Goal: Task Accomplishment & Management: Complete application form

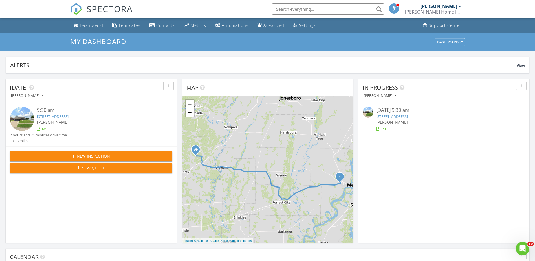
click at [408, 116] on link "1216 Colonial Dr, West Memphis, AR 72301" at bounding box center [392, 116] width 32 height 5
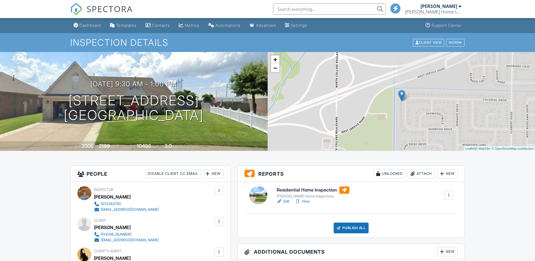
click at [287, 198] on link "Edit" at bounding box center [283, 201] width 13 height 6
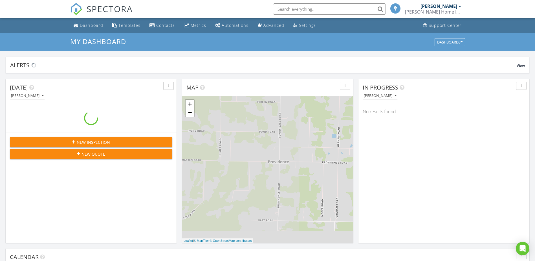
scroll to position [522, 544]
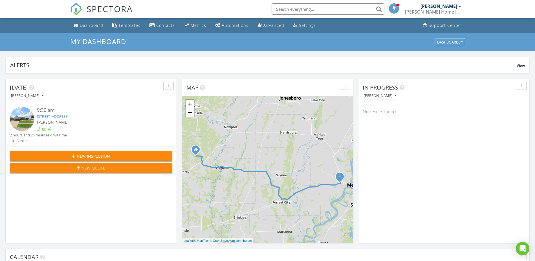
click at [104, 154] on span "New Inspection" at bounding box center [93, 156] width 33 height 6
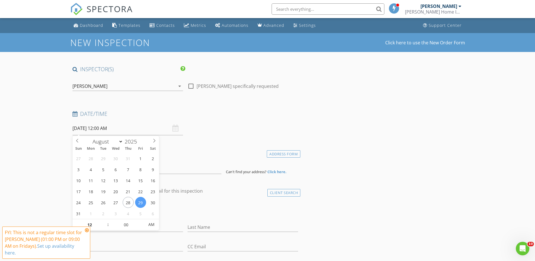
click at [120, 130] on input "08/29/2025 12:00 AM" at bounding box center [127, 128] width 111 height 14
type input "01"
type input "08/29/2025 1:00 AM"
click at [106, 221] on span at bounding box center [105, 222] width 4 height 6
type input "02"
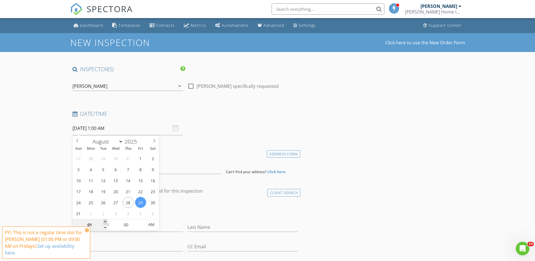
type input "08/29/2025 2:00 AM"
click at [106, 221] on span at bounding box center [105, 222] width 4 height 6
type input "03"
type input "08/29/2025 3:00 AM"
click at [106, 221] on span at bounding box center [105, 222] width 4 height 6
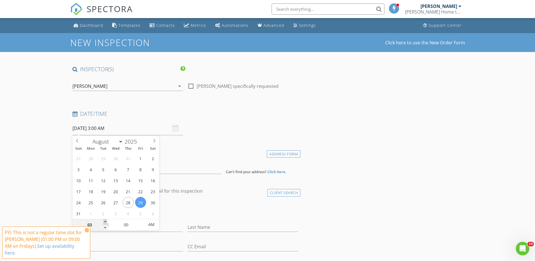
type input "04"
type input "08/29/2025 4:00 AM"
click at [106, 221] on span at bounding box center [105, 222] width 4 height 6
type input "05"
type input "08/29/2025 5:00 AM"
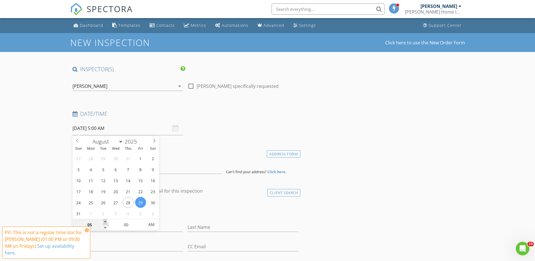
click at [106, 221] on span at bounding box center [105, 222] width 4 height 6
type input "06"
type input "08/29/2025 6:00 AM"
click at [106, 221] on span at bounding box center [105, 222] width 4 height 6
type input "07"
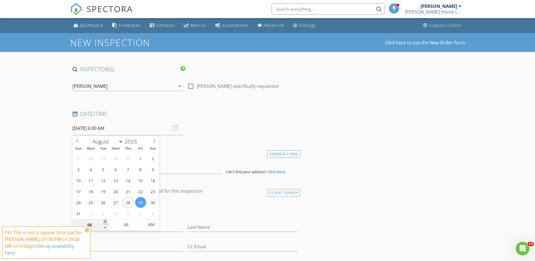
type input "08/29/2025 7:00 AM"
click at [106, 221] on span at bounding box center [105, 222] width 4 height 6
type input "08"
type input "08/29/2025 8:00 AM"
click at [106, 221] on span at bounding box center [105, 222] width 4 height 6
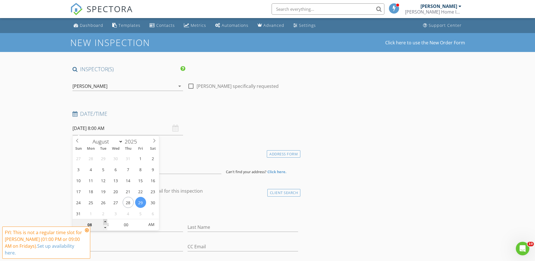
type input "09"
type input "08/29/2025 9:00 AM"
click at [106, 221] on span at bounding box center [105, 222] width 4 height 6
type input "05"
type input "08/29/2025 9:05 AM"
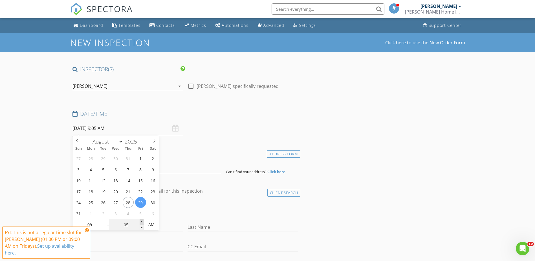
click at [143, 221] on span at bounding box center [142, 222] width 4 height 6
type input "10"
type input "08/29/2025 9:10 AM"
click at [143, 221] on span at bounding box center [142, 222] width 4 height 6
type input "15"
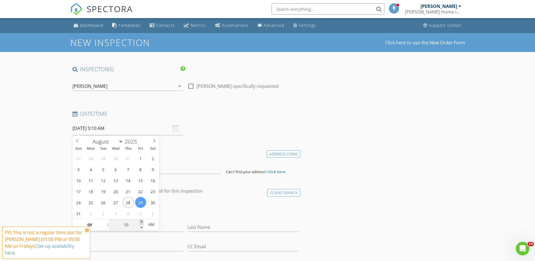
type input "08/29/2025 9:15 AM"
click at [143, 221] on span at bounding box center [142, 222] width 4 height 6
type input "20"
type input "08/29/2025 9:20 AM"
click at [143, 221] on span at bounding box center [142, 222] width 4 height 6
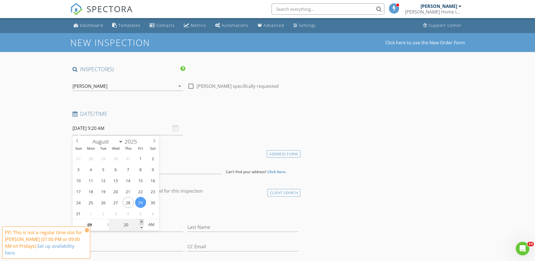
type input "25"
type input "08/29/2025 9:25 AM"
click at [143, 221] on span at bounding box center [142, 222] width 4 height 6
type input "30"
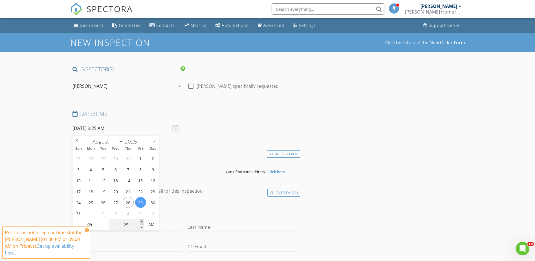
type input "[DATE] 9:30 AM"
click at [188, 157] on div "Location" at bounding box center [185, 154] width 230 height 11
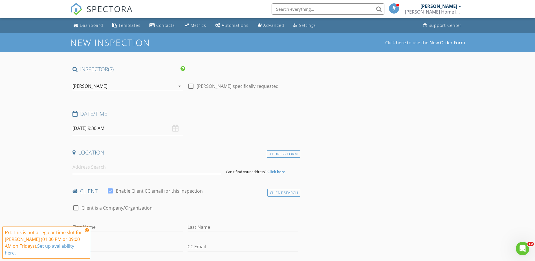
click at [157, 172] on input at bounding box center [146, 167] width 149 height 14
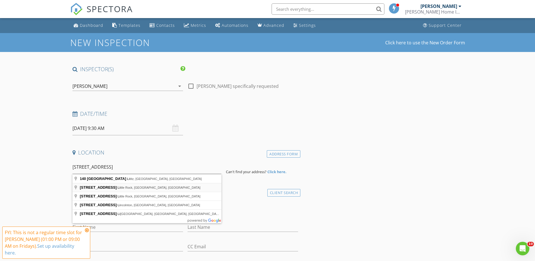
type input "140 North Cedar Street, Little Rock, AR, USA"
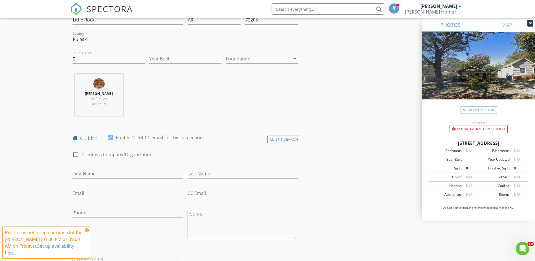
scroll to position [169, 0]
click at [127, 171] on input "First Name" at bounding box center [127, 172] width 111 height 9
type input "[PERSON_NAME]"
type input "Black"
click at [111, 195] on input "Email" at bounding box center [127, 192] width 111 height 9
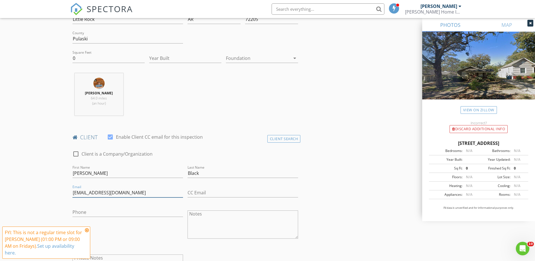
type input "laurajade76@gmail.com"
click at [102, 210] on input "Phone" at bounding box center [127, 211] width 111 height 9
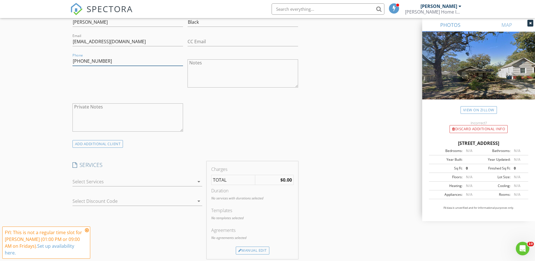
scroll to position [338, 0]
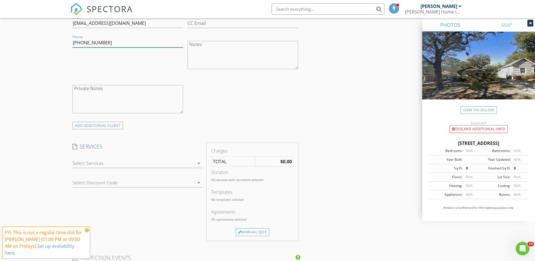
type input "615-509-7728"
click at [141, 163] on div at bounding box center [133, 163] width 122 height 9
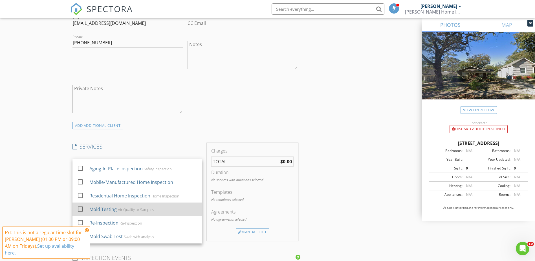
scroll to position [56, 0]
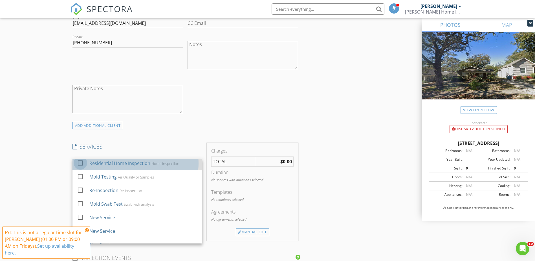
click at [80, 162] on div at bounding box center [81, 163] width 10 height 10
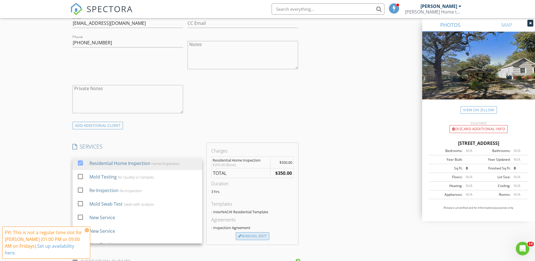
click at [251, 237] on div "Manual Edit" at bounding box center [253, 236] width 34 height 8
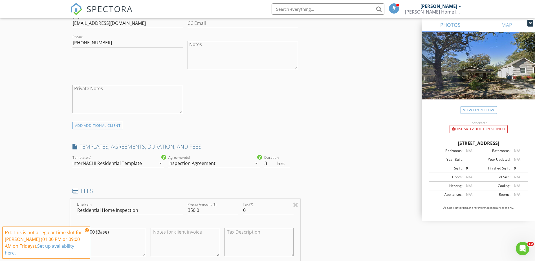
click at [156, 165] on div "arrow_drop_down" at bounding box center [160, 163] width 8 height 7
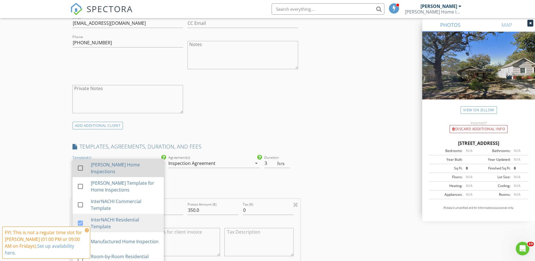
click at [80, 167] on div at bounding box center [81, 168] width 10 height 10
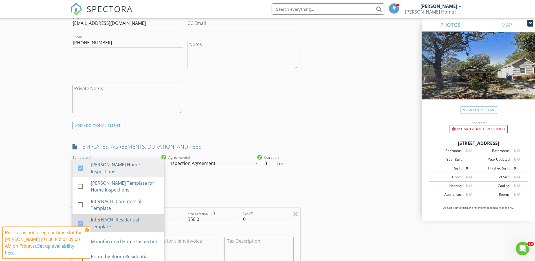
click at [80, 223] on div at bounding box center [81, 223] width 10 height 10
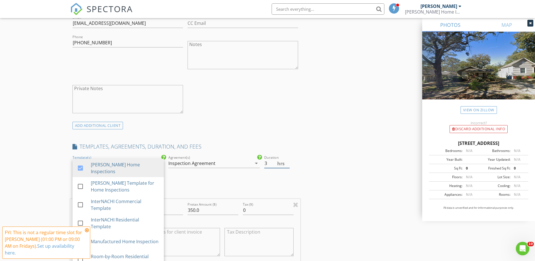
click at [296, 164] on div "hrs" at bounding box center [294, 162] width 8 height 5
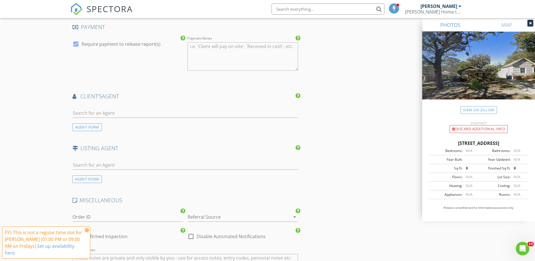
scroll to position [677, 0]
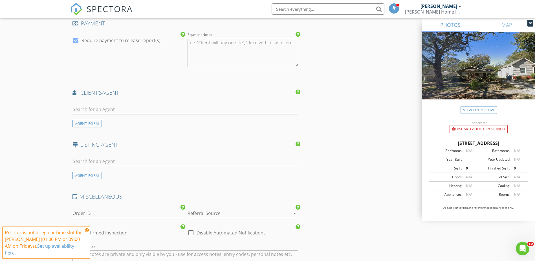
click at [178, 107] on input "text" at bounding box center [185, 109] width 226 height 9
type input "chrissy"
click at [121, 122] on li "Chrissy Adams Irealty Arkansas" at bounding box center [185, 122] width 225 height 16
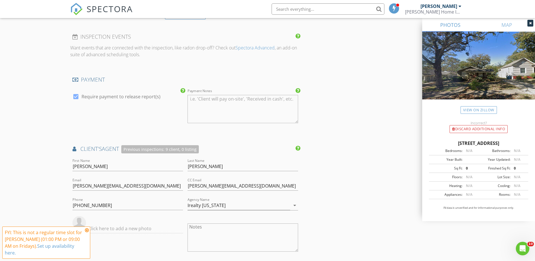
scroll to position [621, 0]
click at [77, 166] on input "Chrissy" at bounding box center [127, 166] width 111 height 9
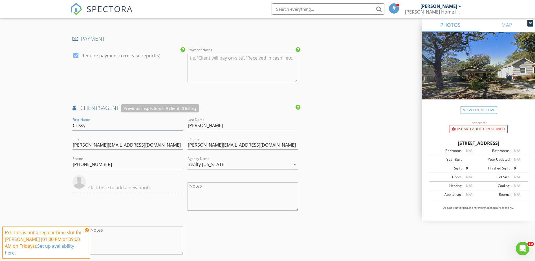
scroll to position [677, 0]
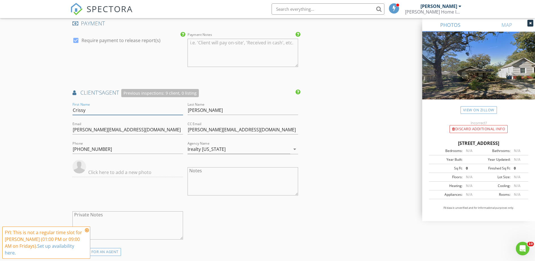
type input "Crissy"
click at [193, 129] on input "chrissy@irealtyarkansas.com" at bounding box center [243, 129] width 111 height 9
type input "[EMAIL_ADDRESS][DOMAIN_NAME]"
click at [78, 131] on input "chrissy@irealtyarkansas.com" at bounding box center [127, 129] width 111 height 9
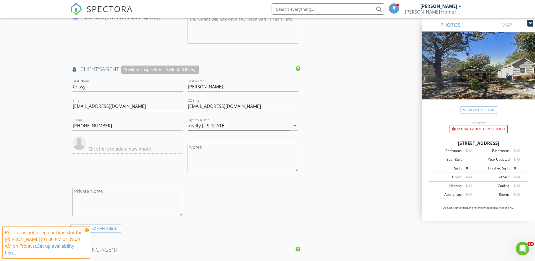
scroll to position [705, 0]
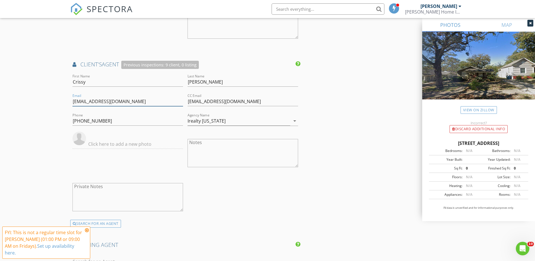
type input "[EMAIL_ADDRESS][DOMAIN_NAME]"
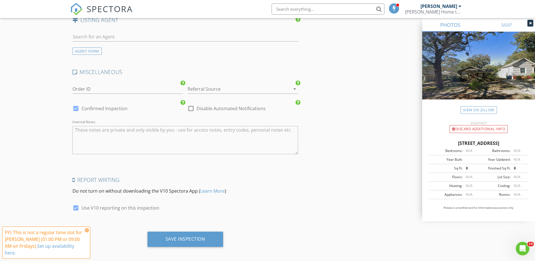
scroll to position [933, 0]
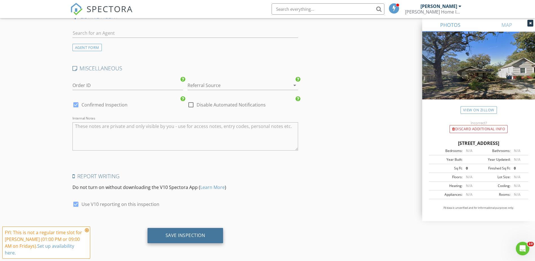
click at [198, 238] on div "Save Inspection" at bounding box center [186, 235] width 40 height 6
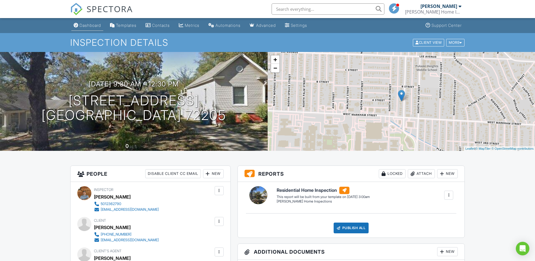
click at [82, 26] on div "Dashboard" at bounding box center [90, 25] width 21 height 5
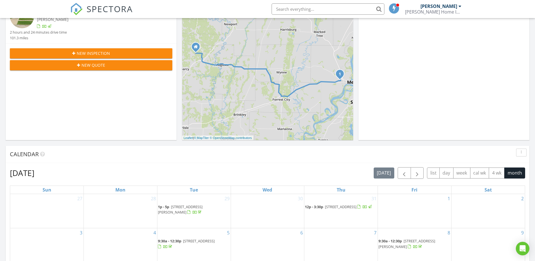
scroll to position [113, 0]
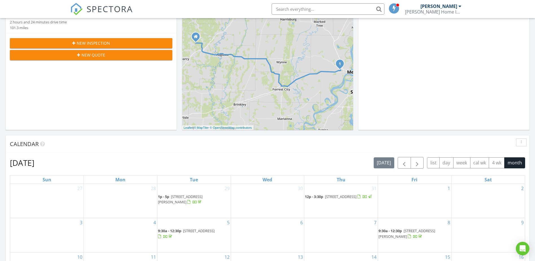
click at [137, 43] on div "New Inspection" at bounding box center [90, 43] width 153 height 6
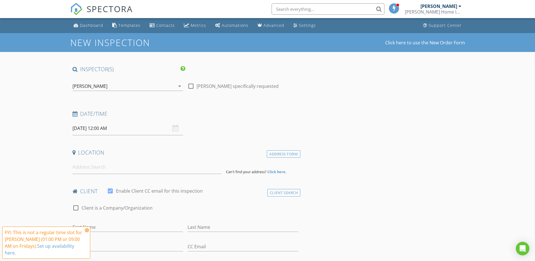
click at [133, 128] on input "[DATE] 12:00 AM" at bounding box center [127, 128] width 111 height 14
select select "8"
type input "[DATE] 12:00 AM"
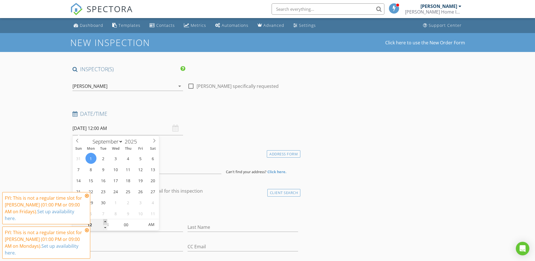
type input "01"
type input "[DATE] 1:00 AM"
click at [105, 221] on span at bounding box center [105, 222] width 4 height 6
type input "02"
type input "[DATE] 2:00 AM"
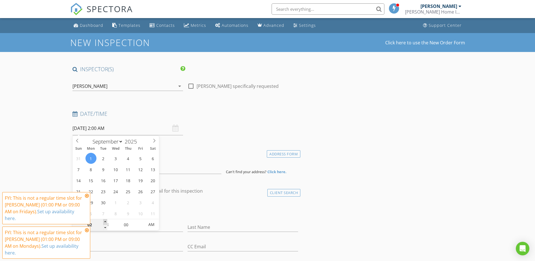
click at [105, 221] on span at bounding box center [105, 222] width 4 height 6
type input "03"
type input "[DATE] 3:00 AM"
click at [105, 221] on span at bounding box center [105, 222] width 4 height 6
type input "04"
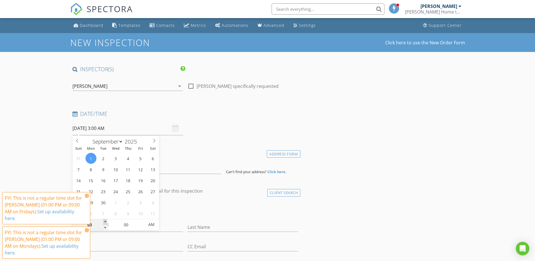
type input "[DATE] 4:00 AM"
click at [105, 221] on span at bounding box center [105, 222] width 4 height 6
type input "05"
type input "[DATE] 5:00 AM"
click at [105, 221] on span at bounding box center [105, 222] width 4 height 6
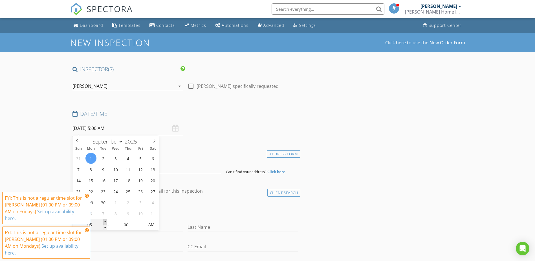
type input "06"
type input "[DATE] 6:00 AM"
click at [105, 221] on span at bounding box center [105, 222] width 4 height 6
type input "07"
type input "[DATE] 7:00 AM"
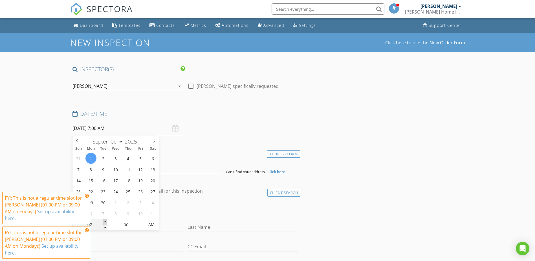
click at [105, 221] on span at bounding box center [105, 222] width 4 height 6
type input "08"
type input "[DATE] 8:00 AM"
click at [105, 221] on span at bounding box center [105, 222] width 4 height 6
type input "09"
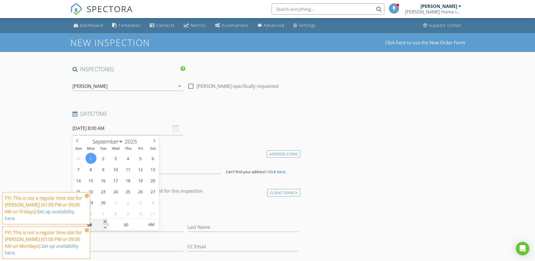
type input "[DATE] 9:00 AM"
click at [105, 221] on span at bounding box center [105, 222] width 4 height 6
type input "05"
type input "[DATE] 9:05 AM"
click at [140, 221] on span at bounding box center [142, 222] width 4 height 6
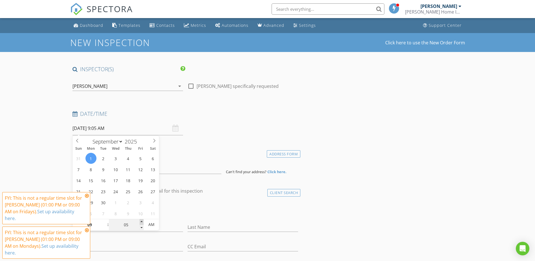
type input "10"
type input "09/01/2025 9:10 AM"
click at [140, 221] on span at bounding box center [142, 222] width 4 height 6
type input "15"
type input "09/01/2025 9:15 AM"
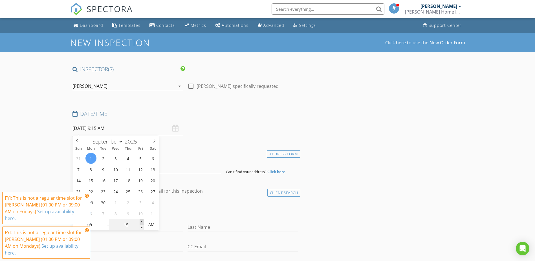
click at [140, 221] on span at bounding box center [142, 222] width 4 height 6
type input "20"
type input "09/01/2025 9:20 AM"
click at [140, 221] on span at bounding box center [142, 222] width 4 height 6
type input "25"
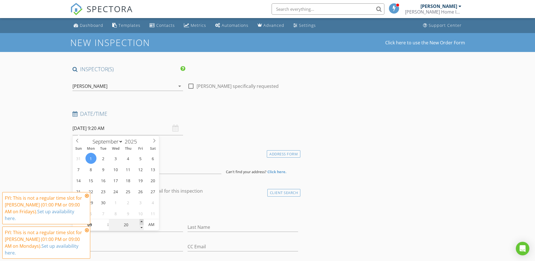
type input "09/01/2025 9:25 AM"
click at [140, 221] on span at bounding box center [142, 222] width 4 height 6
type input "30"
type input "[DATE] 9:30 AM"
click at [140, 221] on span at bounding box center [142, 222] width 4 height 6
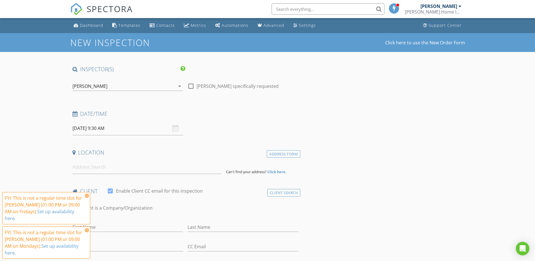
click at [190, 158] on div "Location" at bounding box center [185, 154] width 230 height 11
click at [87, 198] on icon at bounding box center [87, 195] width 4 height 5
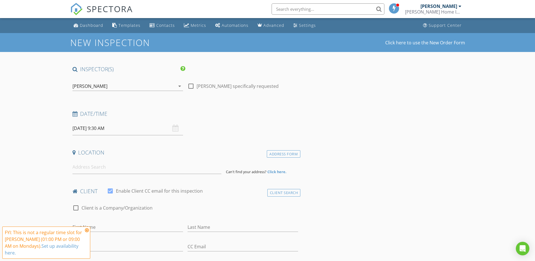
click at [87, 232] on icon at bounding box center [87, 230] width 4 height 5
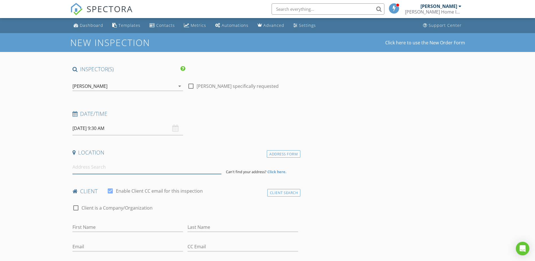
click at [111, 166] on input at bounding box center [146, 167] width 149 height 14
click at [169, 167] on input "43204 W 23rd St, North Little Rock, AR, USA" at bounding box center [146, 167] width 149 height 14
click at [171, 166] on input "43204 W 23rd St, North Little Rock, AR, USA" at bounding box center [146, 167] width 149 height 14
drag, startPoint x: 171, startPoint y: 166, endPoint x: 153, endPoint y: 170, distance: 17.9
click at [153, 170] on input "43204 W 23rd St, North Little Rock, AR, USA" at bounding box center [146, 167] width 149 height 14
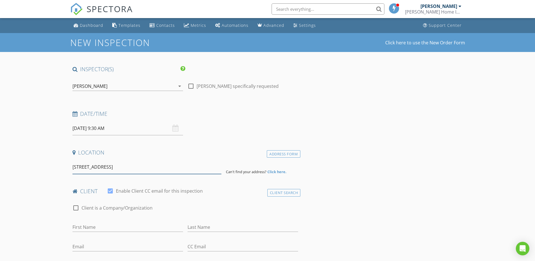
type input "43204 W 23rd St, North Little Rock, AR,"
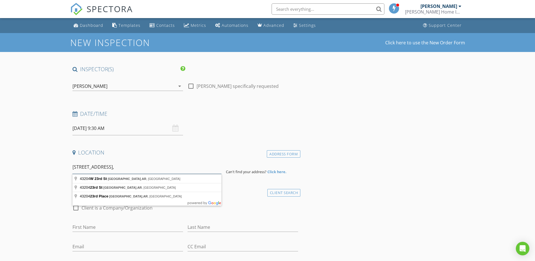
click at [160, 169] on input "43204 W 23rd St, North Little Rock, AR," at bounding box center [146, 167] width 149 height 14
drag, startPoint x: 160, startPoint y: 169, endPoint x: 64, endPoint y: 179, distance: 96.4
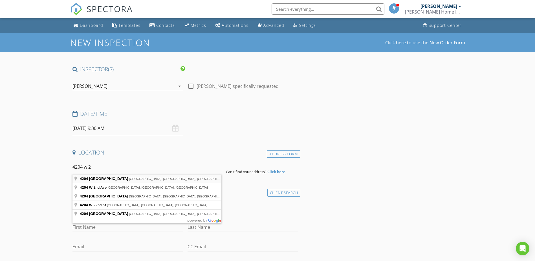
type input "4204 West 23rd Street, Little Rock, AR, USA"
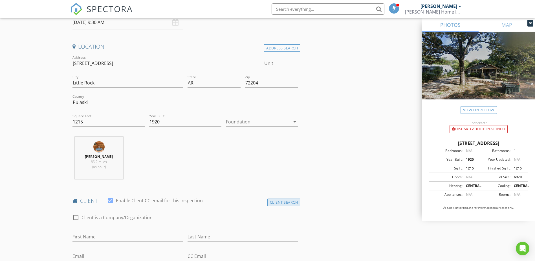
scroll to position [169, 0]
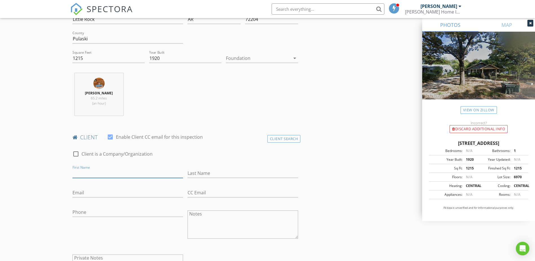
click at [111, 170] on input "First Name" at bounding box center [127, 172] width 111 height 9
type input "Timi"
type input "Bolanle"
click at [102, 189] on input "Email" at bounding box center [127, 192] width 111 height 9
type input "[EMAIL_ADDRESS][DOMAIN_NAME]"
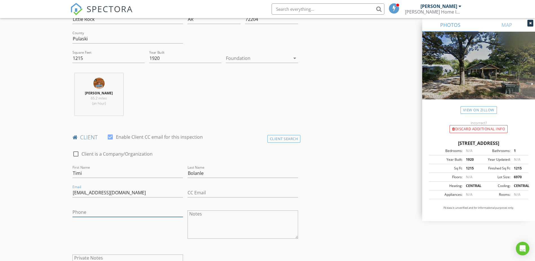
click at [112, 212] on input "Phone" at bounding box center [127, 211] width 111 height 9
type input "[PHONE_NUMBER]"
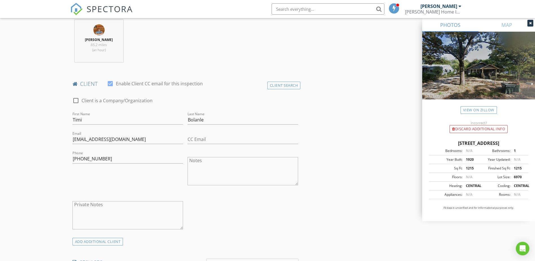
scroll to position [310, 0]
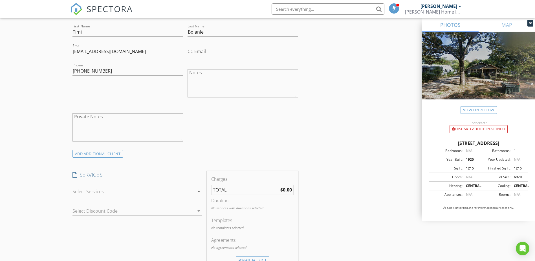
click at [158, 192] on div at bounding box center [133, 191] width 122 height 9
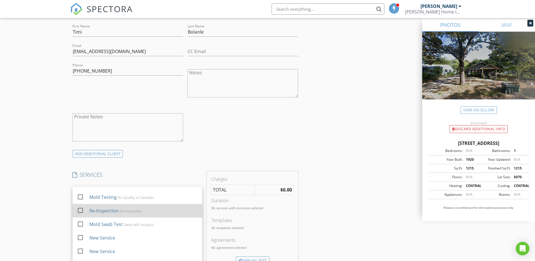
scroll to position [36, 0]
click at [80, 211] on div at bounding box center [81, 211] width 10 height 10
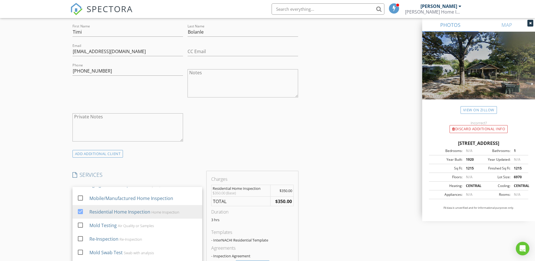
click at [316, 190] on div "INSPECTOR(S) check_box Steve Meier PRIMARY Steve Meier arrow_drop_down check_bo…" at bounding box center [267, 219] width 395 height 929
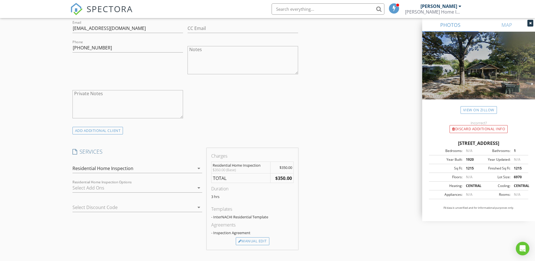
scroll to position [367, 0]
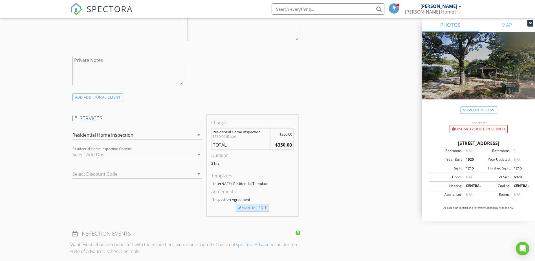
click at [261, 208] on div "Manual Edit" at bounding box center [253, 208] width 34 height 8
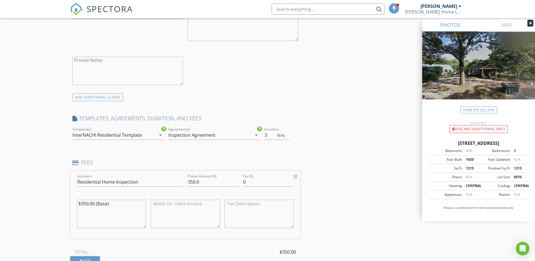
click at [157, 136] on div "arrow_drop_down" at bounding box center [160, 134] width 8 height 7
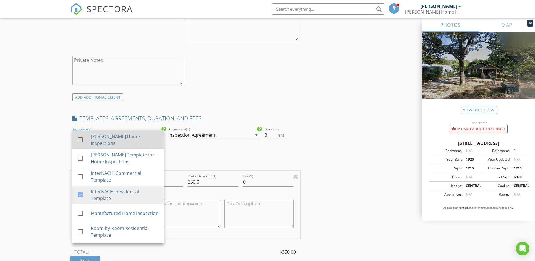
click at [80, 138] on div at bounding box center [81, 140] width 10 height 10
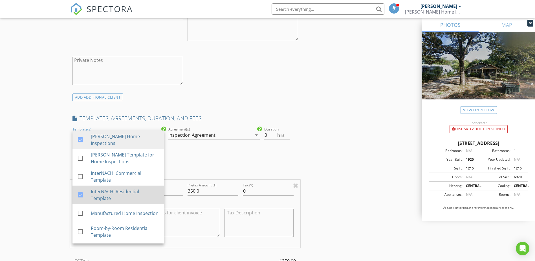
click at [80, 195] on div at bounding box center [81, 195] width 10 height 10
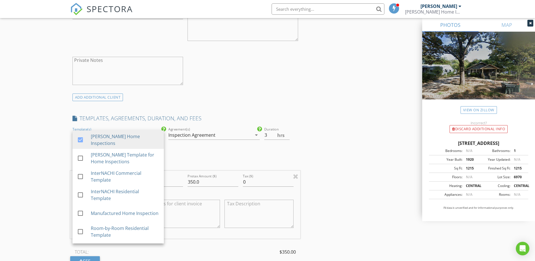
click at [362, 180] on div "INSPECTOR(S) check_box Steve Meier PRIMARY Steve Meier arrow_drop_down check_bo…" at bounding box center [267, 192] width 395 height 986
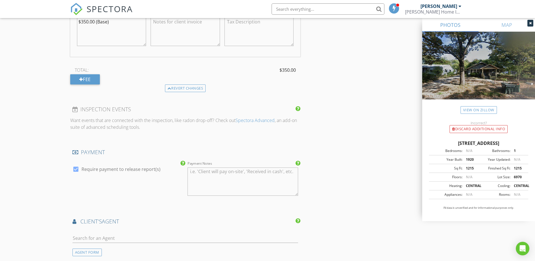
scroll to position [621, 0]
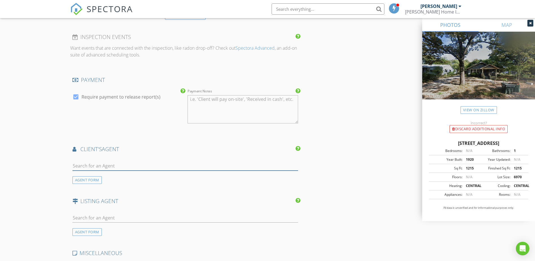
click at [180, 165] on input "text" at bounding box center [185, 165] width 226 height 9
type input "cri"
click at [115, 176] on div "[PERSON_NAME]" at bounding box center [106, 175] width 35 height 7
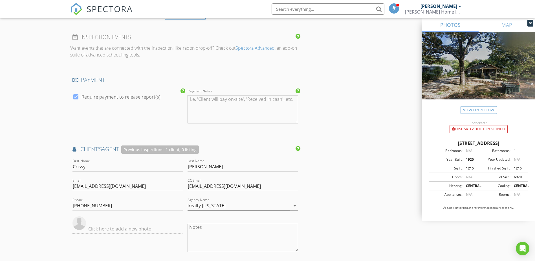
click at [350, 201] on div "INSPECTOR(S) check_box Steve Meier PRIMARY Steve Meier arrow_drop_down check_bo…" at bounding box center [267, 2] width 395 height 1115
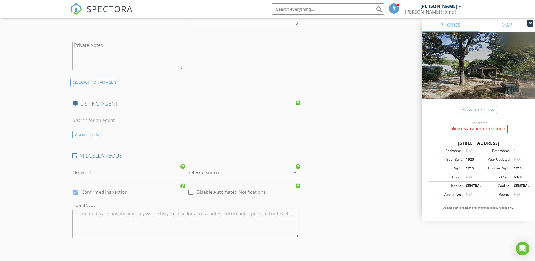
scroll to position [933, 0]
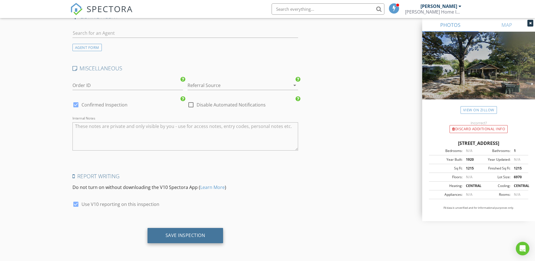
click at [194, 237] on div "Save Inspection" at bounding box center [186, 235] width 40 height 6
